Goal: Find specific page/section: Find specific page/section

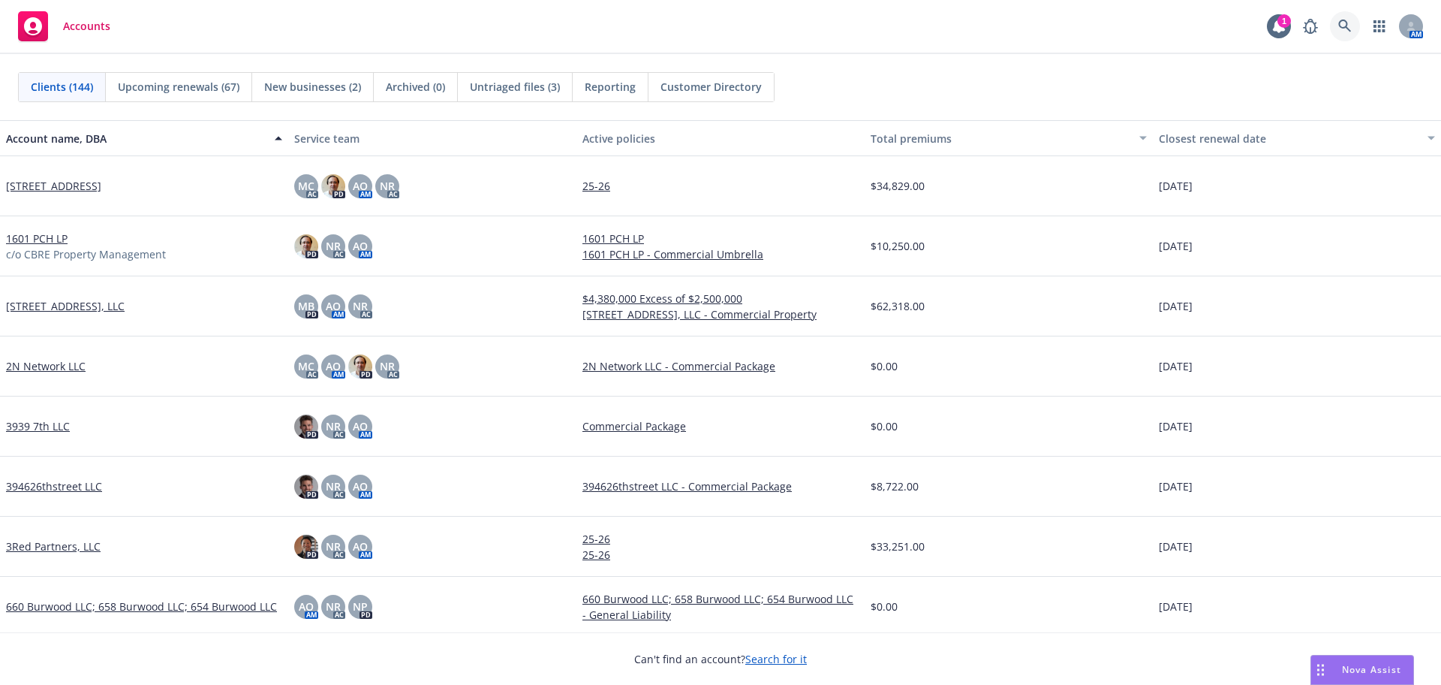
click at [1343, 28] on icon at bounding box center [1344, 26] width 13 height 13
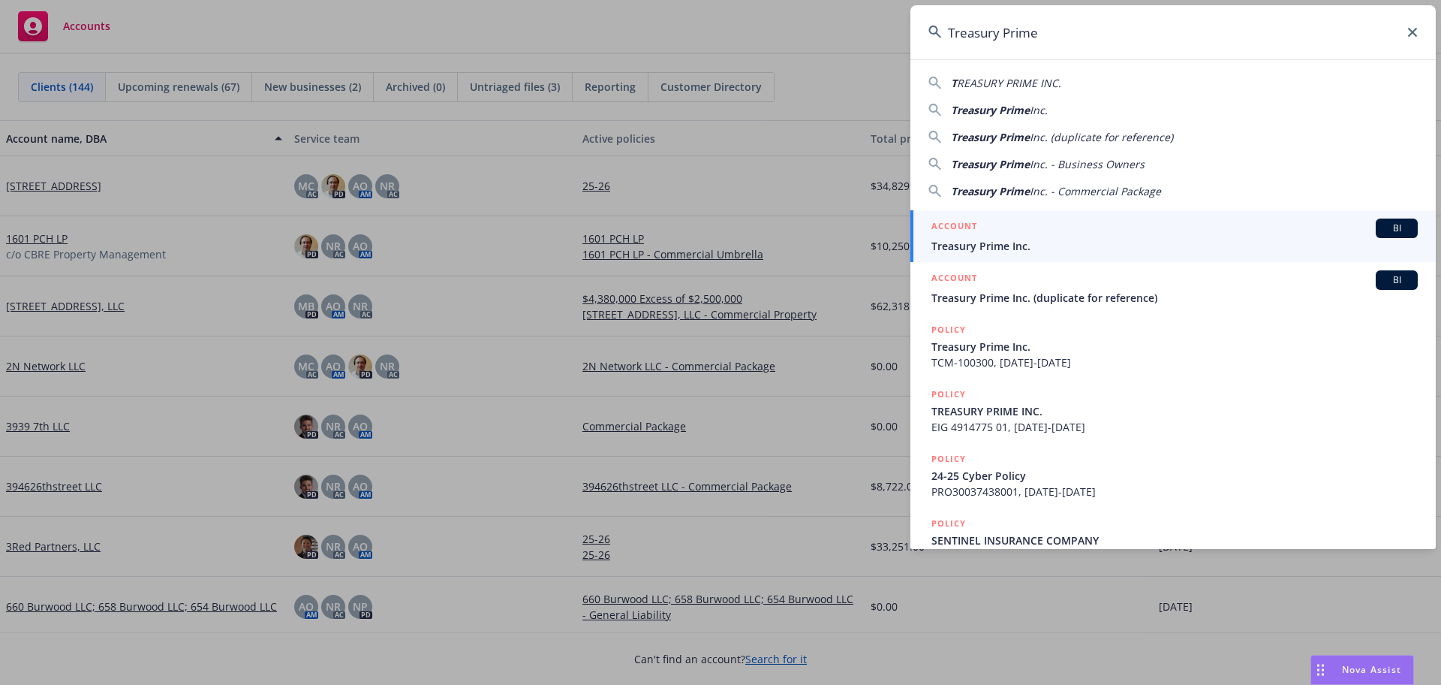
type input "Treasury Prime"
click at [1099, 236] on div "ACCOUNT BI" at bounding box center [1174, 228] width 486 height 20
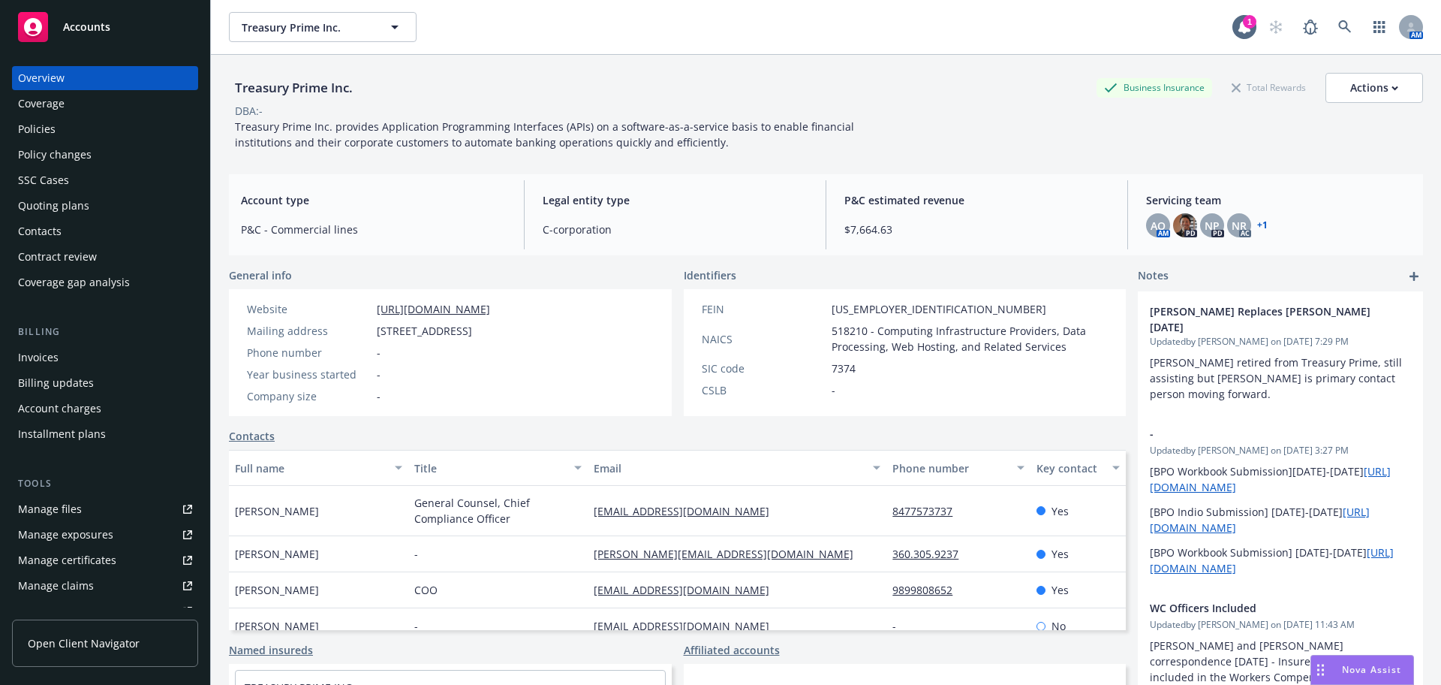
click at [400, 82] on div "Treasury Prime Inc. Business Insurance Total Rewards Actions" at bounding box center [826, 88] width 1194 height 30
drag, startPoint x: 393, startPoint y: 81, endPoint x: 227, endPoint y: 94, distance: 166.4
click at [227, 94] on div "Treasury Prime Inc. Business Insurance Total Rewards Actions DBA: - Treasury Pr…" at bounding box center [826, 397] width 1230 height 685
copy div "Treasury Prime Inc."
click at [1350, 92] on div "Actions" at bounding box center [1374, 88] width 48 height 29
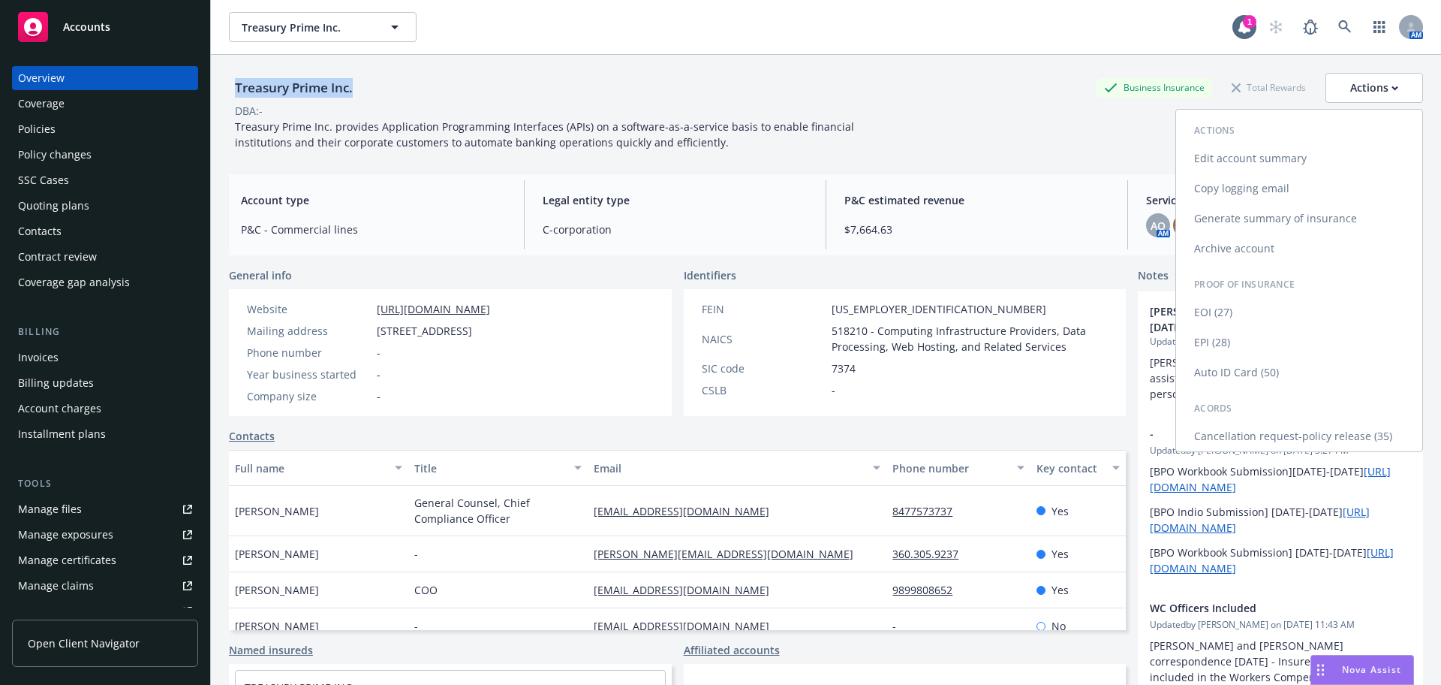
click at [1215, 189] on link "Copy logging email" at bounding box center [1299, 188] width 246 height 30
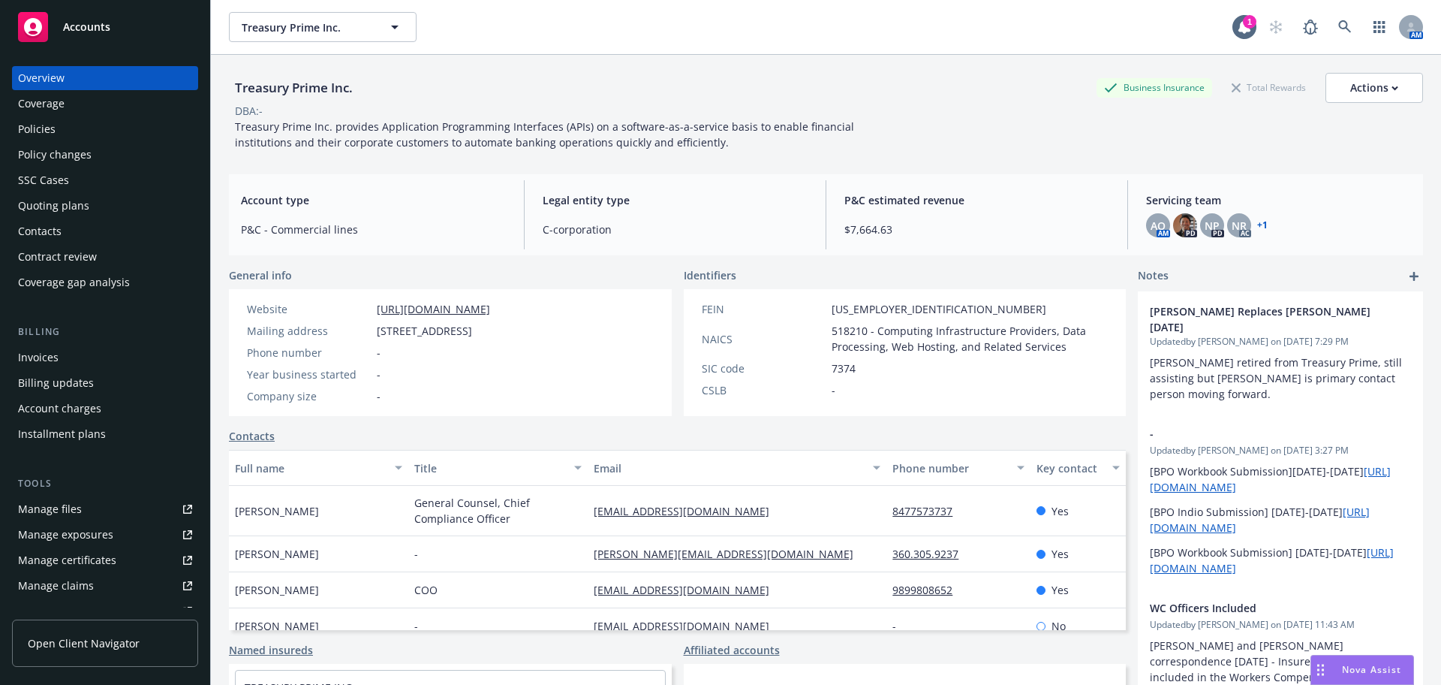
click at [441, 113] on div "DBA: -" at bounding box center [826, 111] width 1194 height 16
click at [1330, 35] on link at bounding box center [1345, 27] width 30 height 30
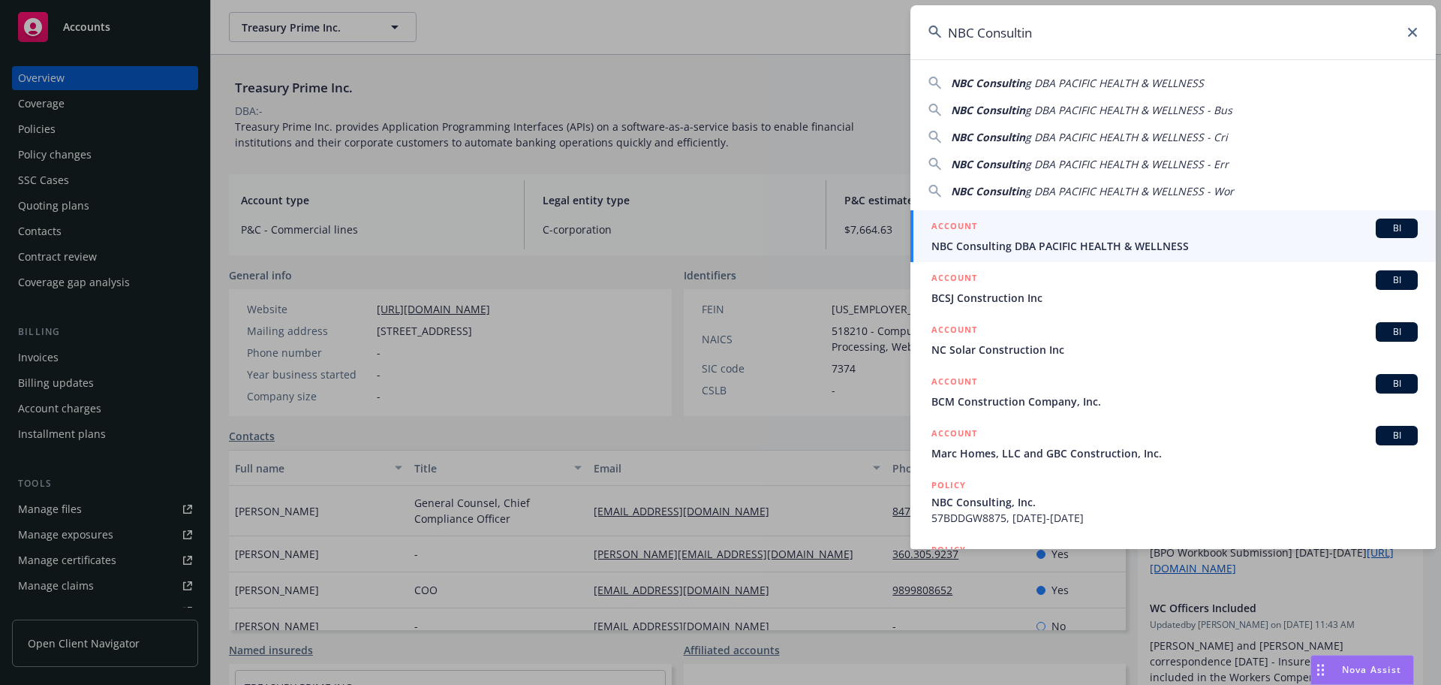
type input "NBC Consulting"
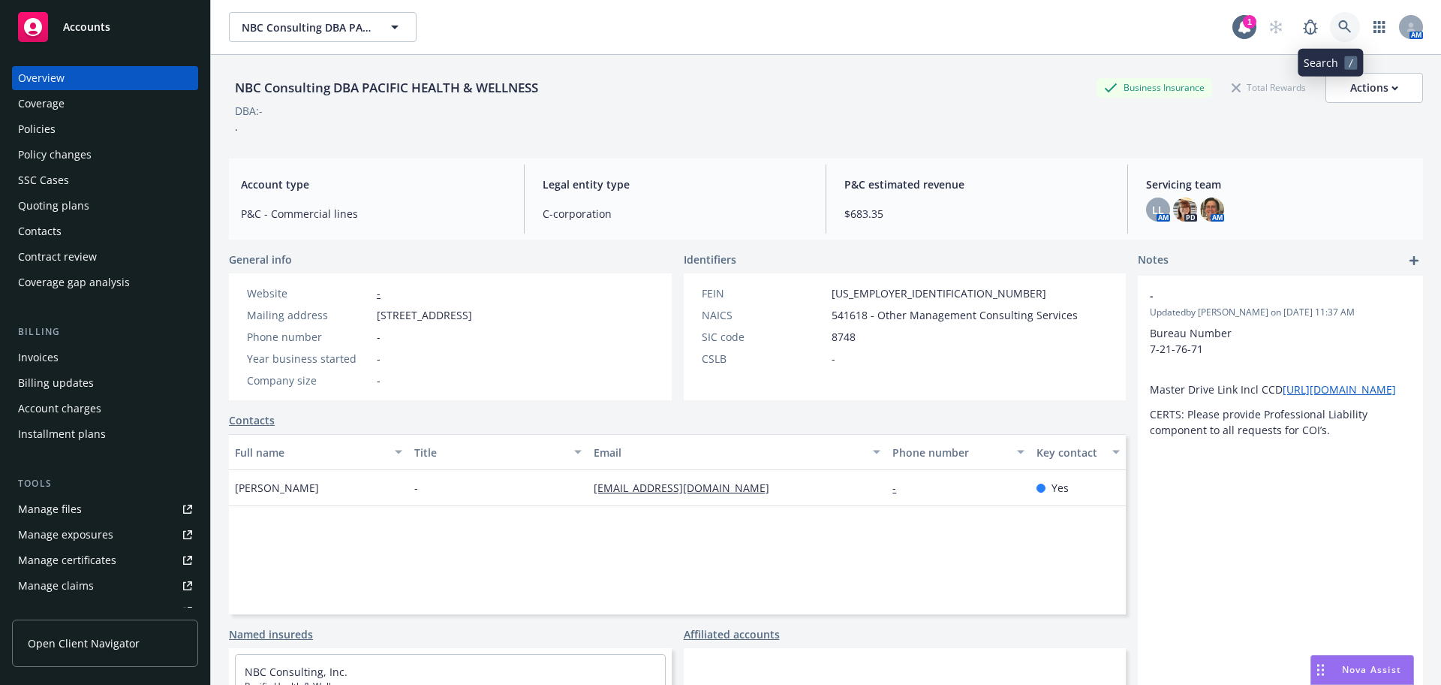
click at [1330, 30] on link at bounding box center [1345, 27] width 30 height 30
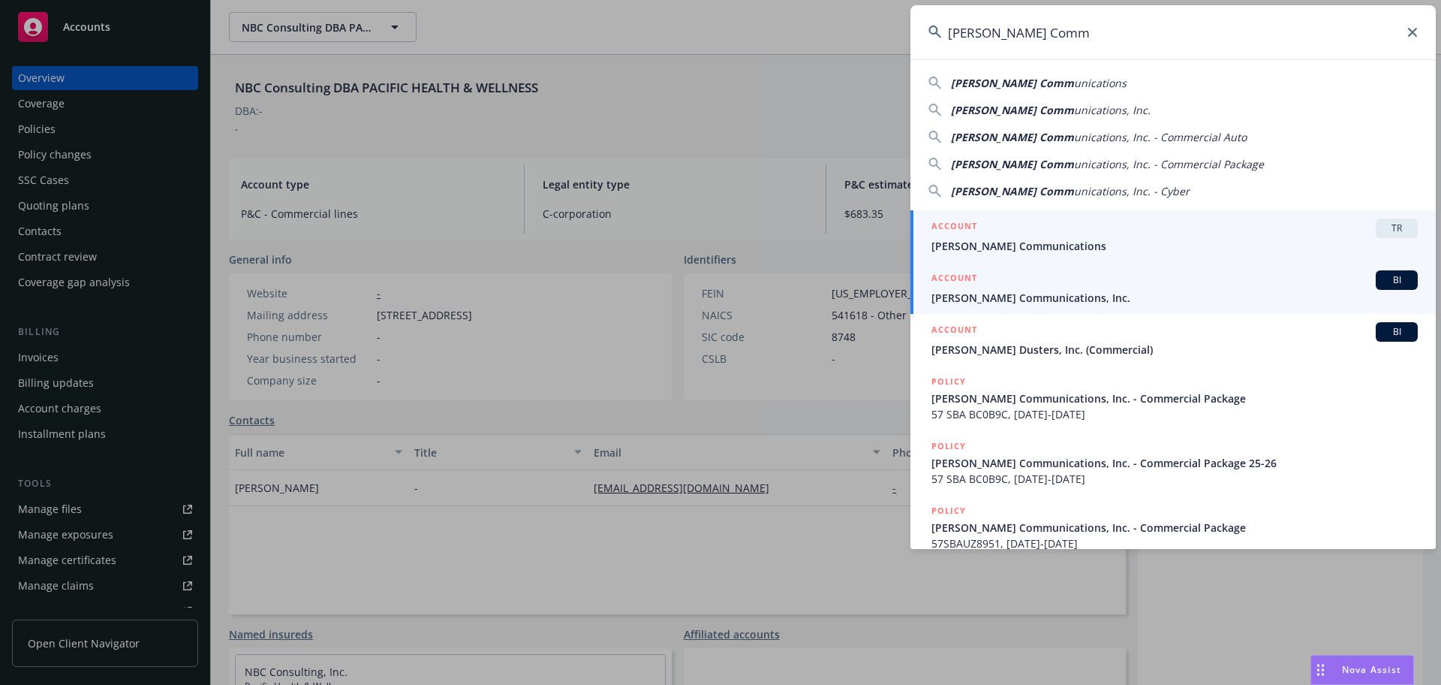
type input "[PERSON_NAME] Comm"
click at [1171, 277] on div "ACCOUNT BI" at bounding box center [1174, 280] width 486 height 20
